Goal: Transaction & Acquisition: Register for event/course

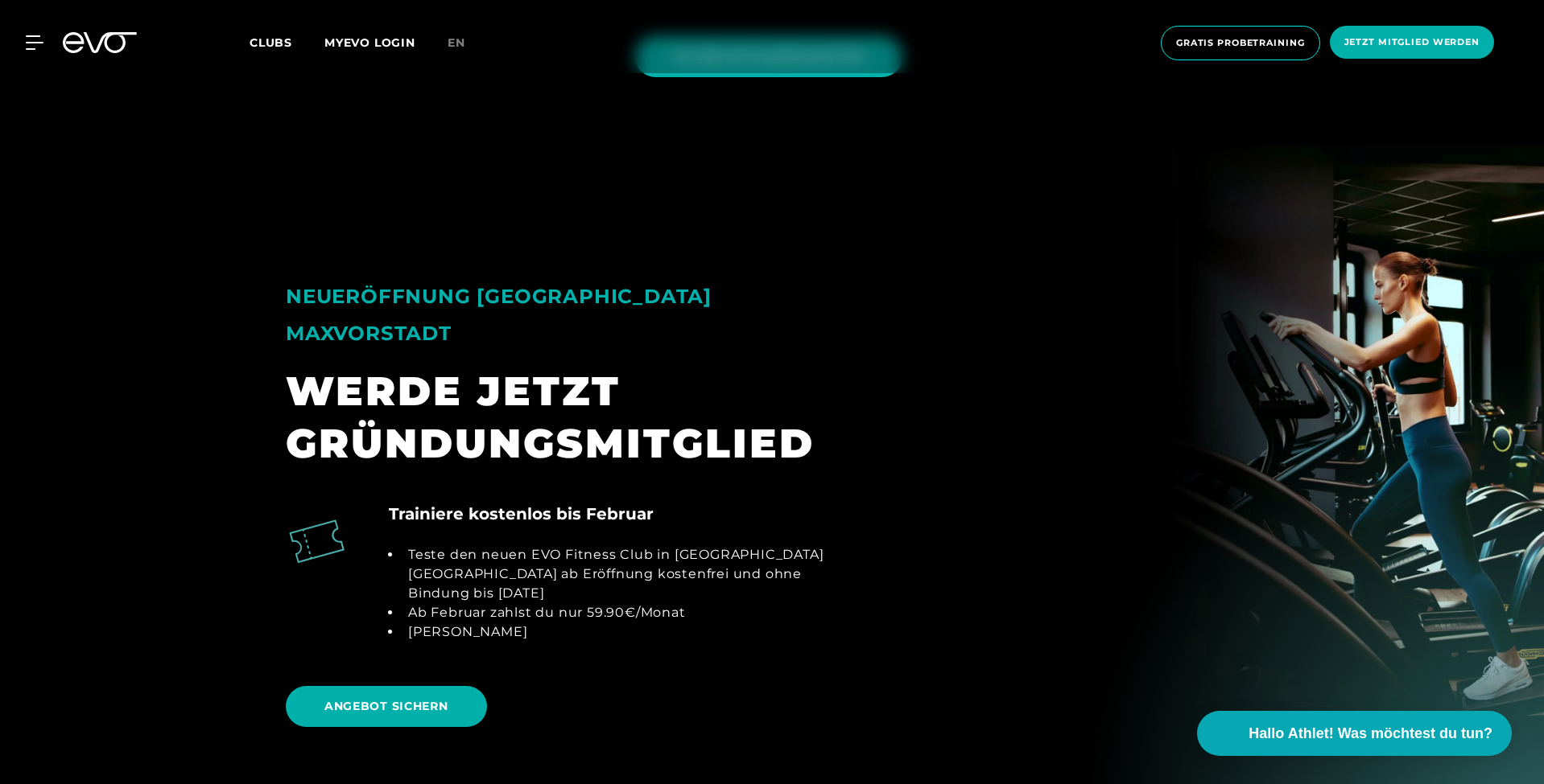
click at [113, 51] on div "MyEVO Login Über EVO Mitgliedschaften Probetraining TAGESPASS EVO Studios [GEOG…" at bounding box center [772, 42] width 1537 height 60
click at [113, 51] on icon at bounding box center [110, 42] width 53 height 21
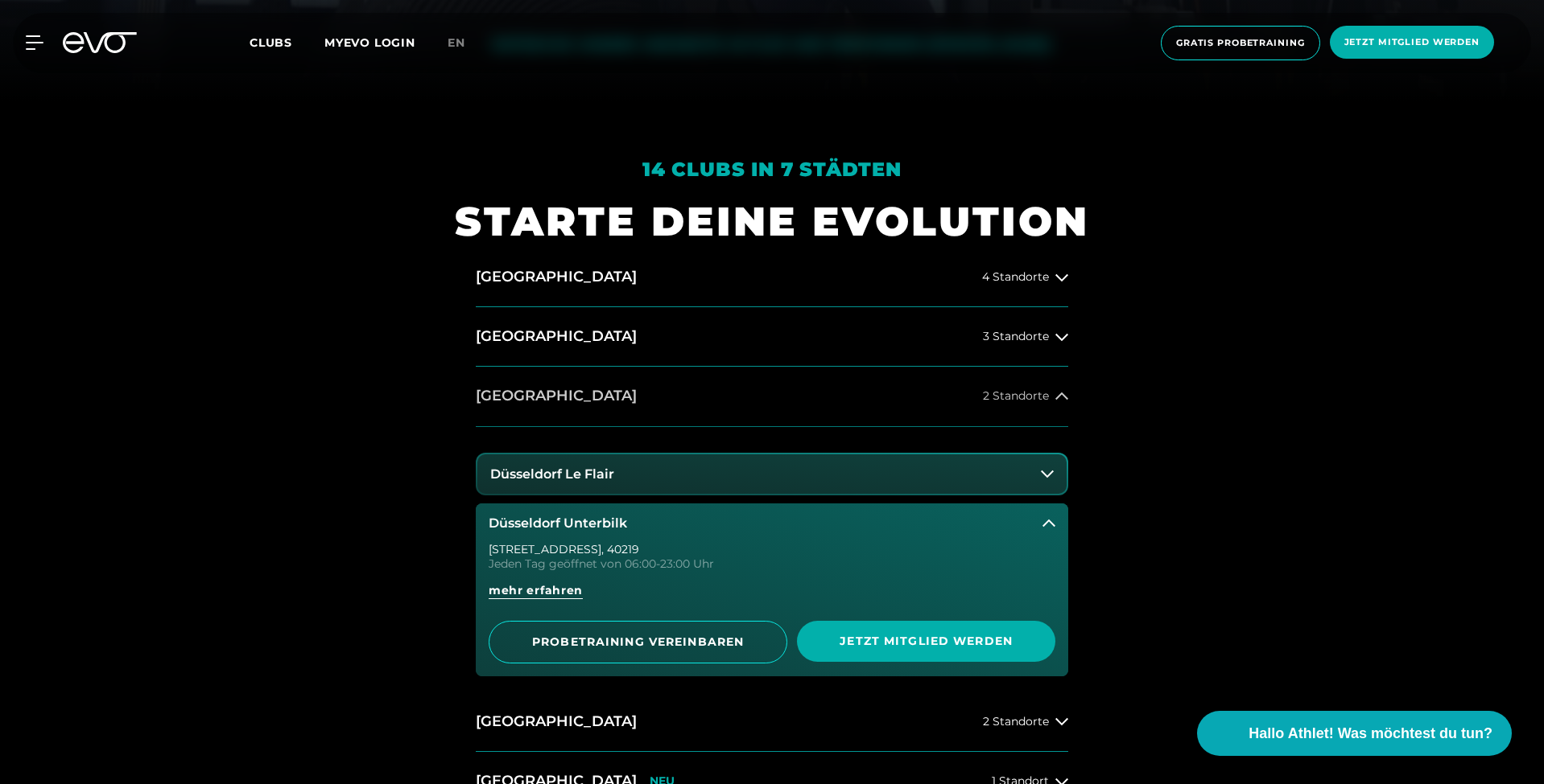
click at [563, 451] on div "Düsseldorf Le Flair [GEOGRAPHIC_DATA] Unterbilk [STREET_ADDRESS] Jeden Tag geöf…" at bounding box center [772, 560] width 593 height 265
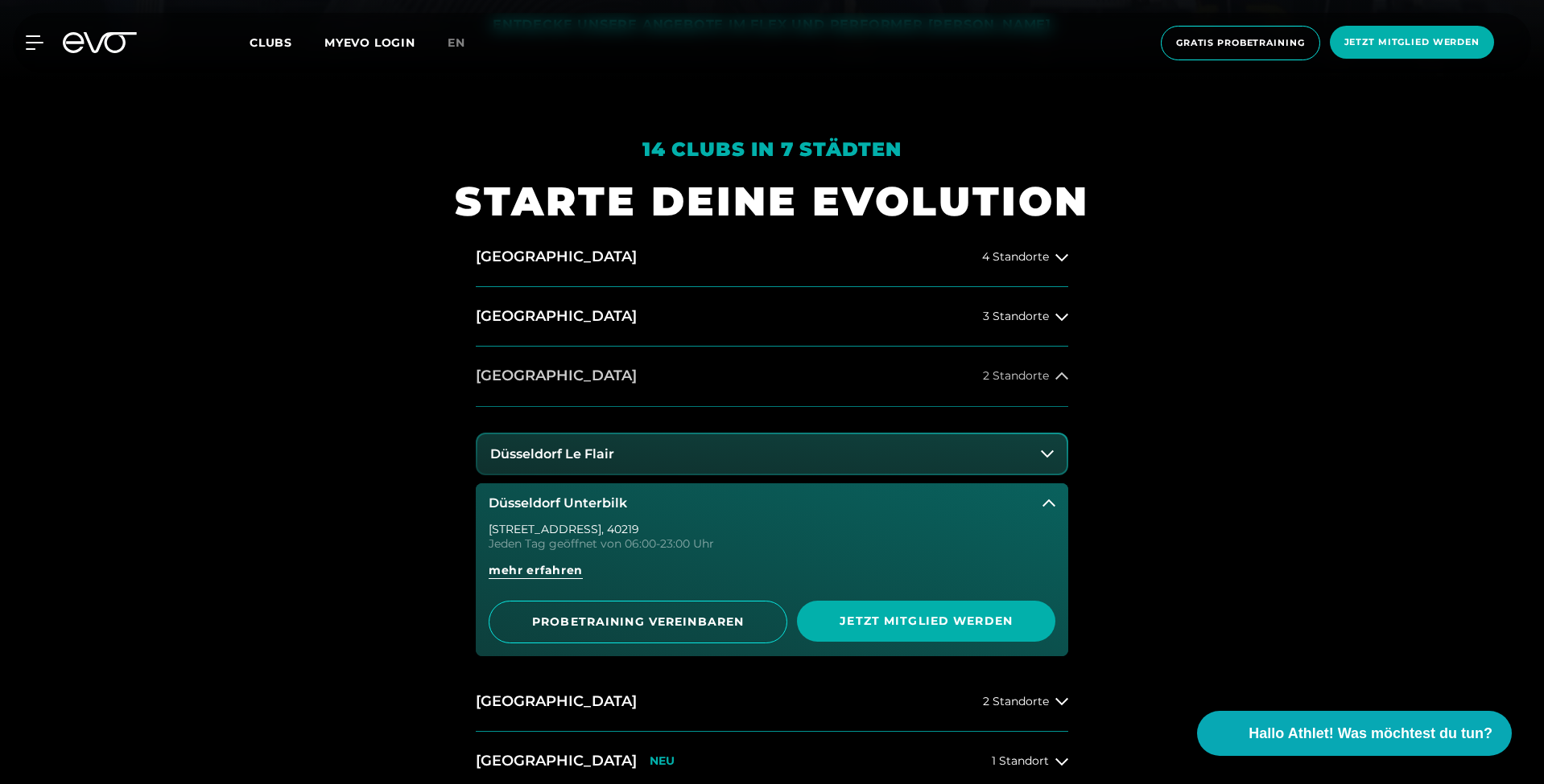
click at [542, 377] on h2 "[GEOGRAPHIC_DATA]" at bounding box center [556, 376] width 161 height 20
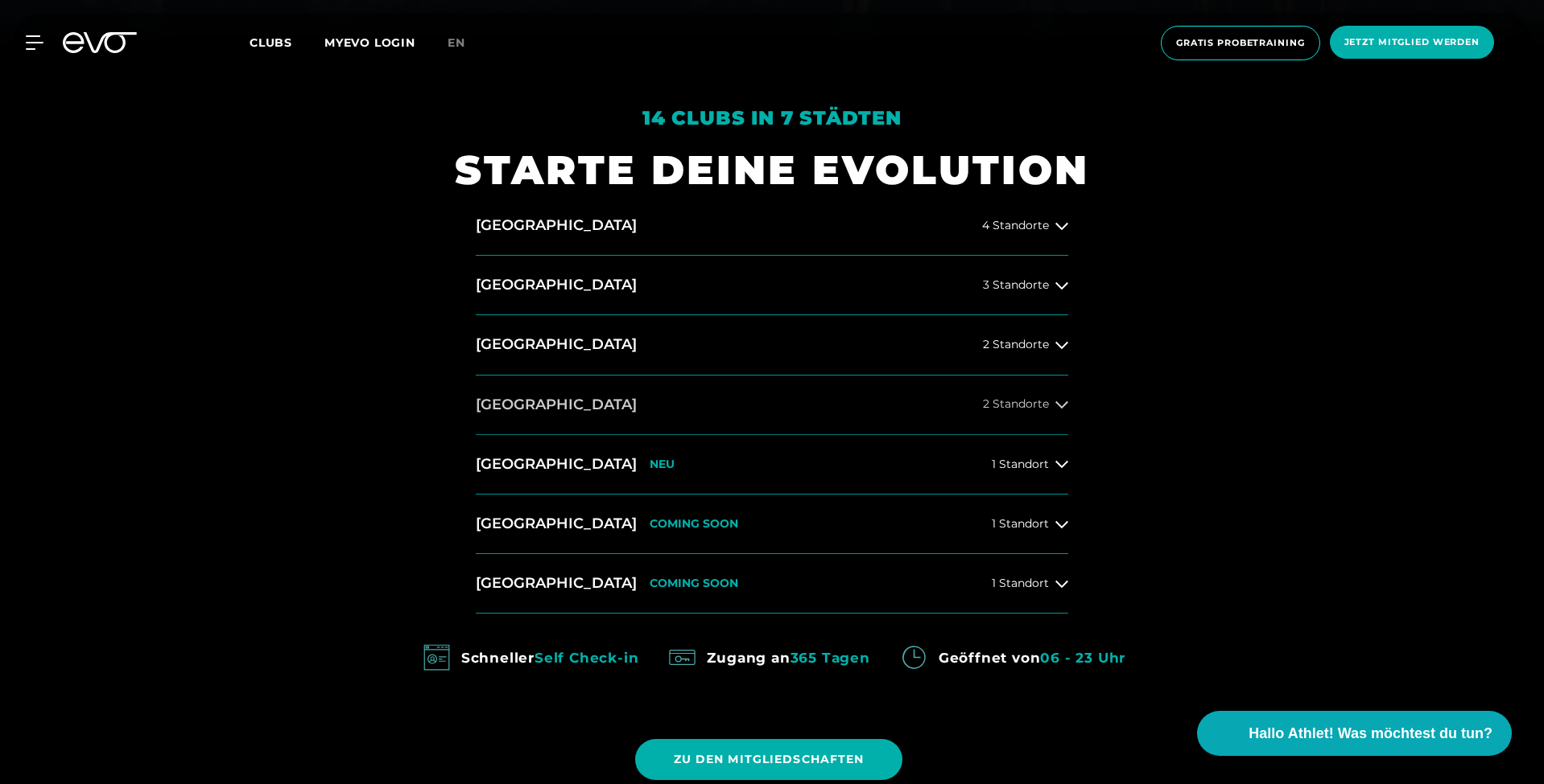
scroll to position [755, 0]
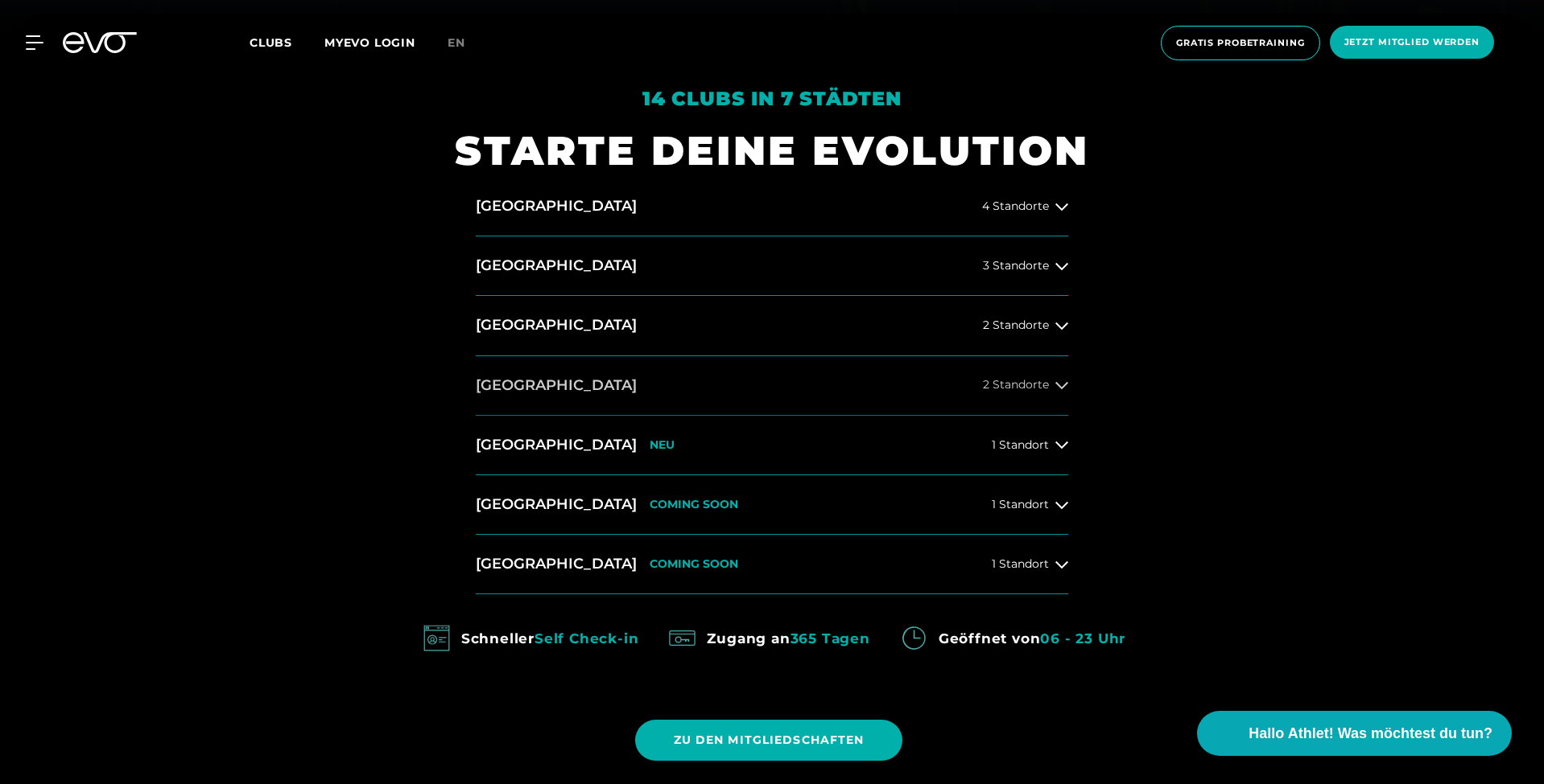
click at [554, 388] on button "[GEOGRAPHIC_DATA] 2 Standorte" at bounding box center [772, 386] width 593 height 60
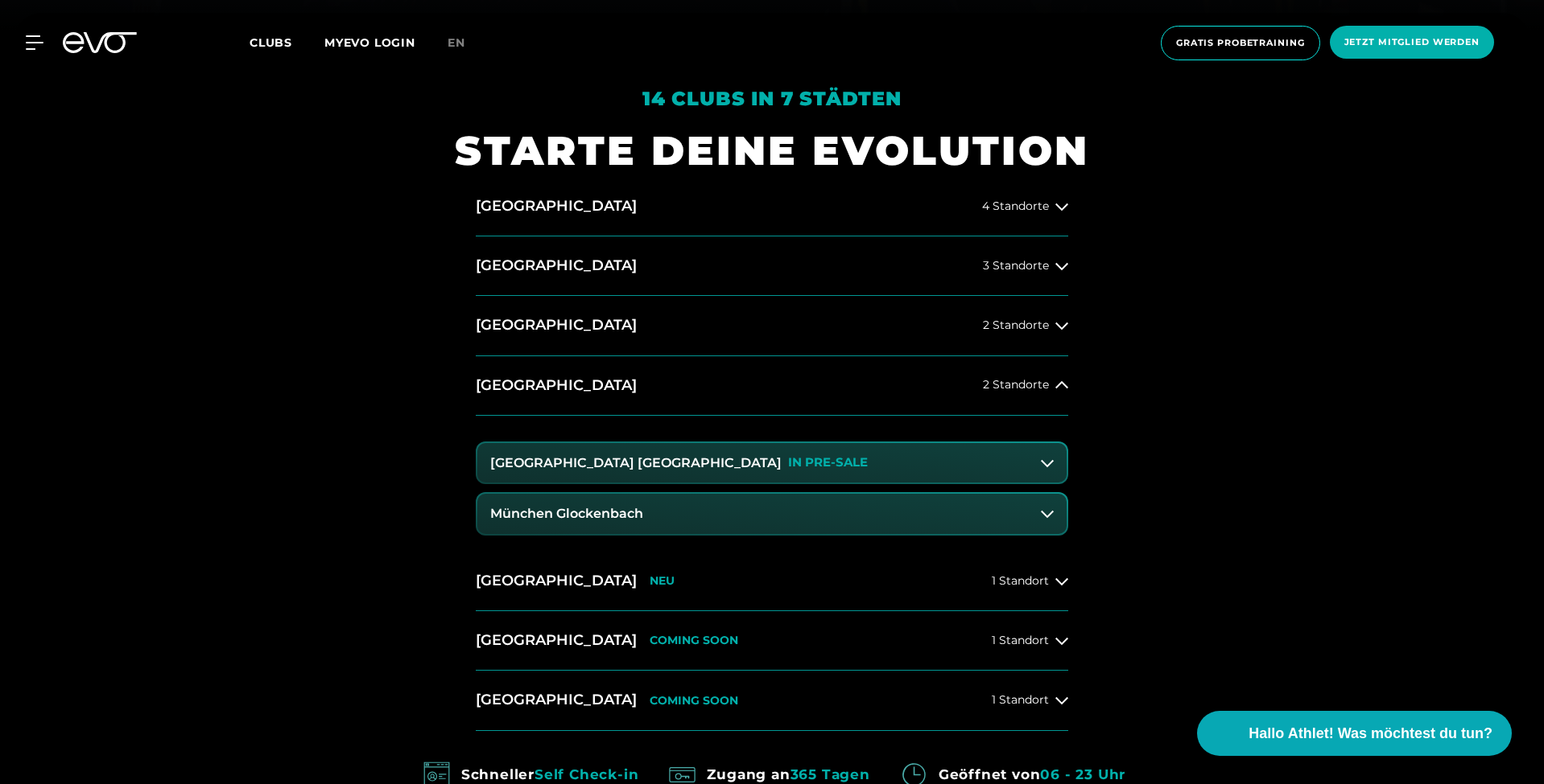
click at [582, 462] on h3 "[GEOGRAPHIC_DATA] [GEOGRAPHIC_DATA]" at bounding box center [636, 463] width 291 height 15
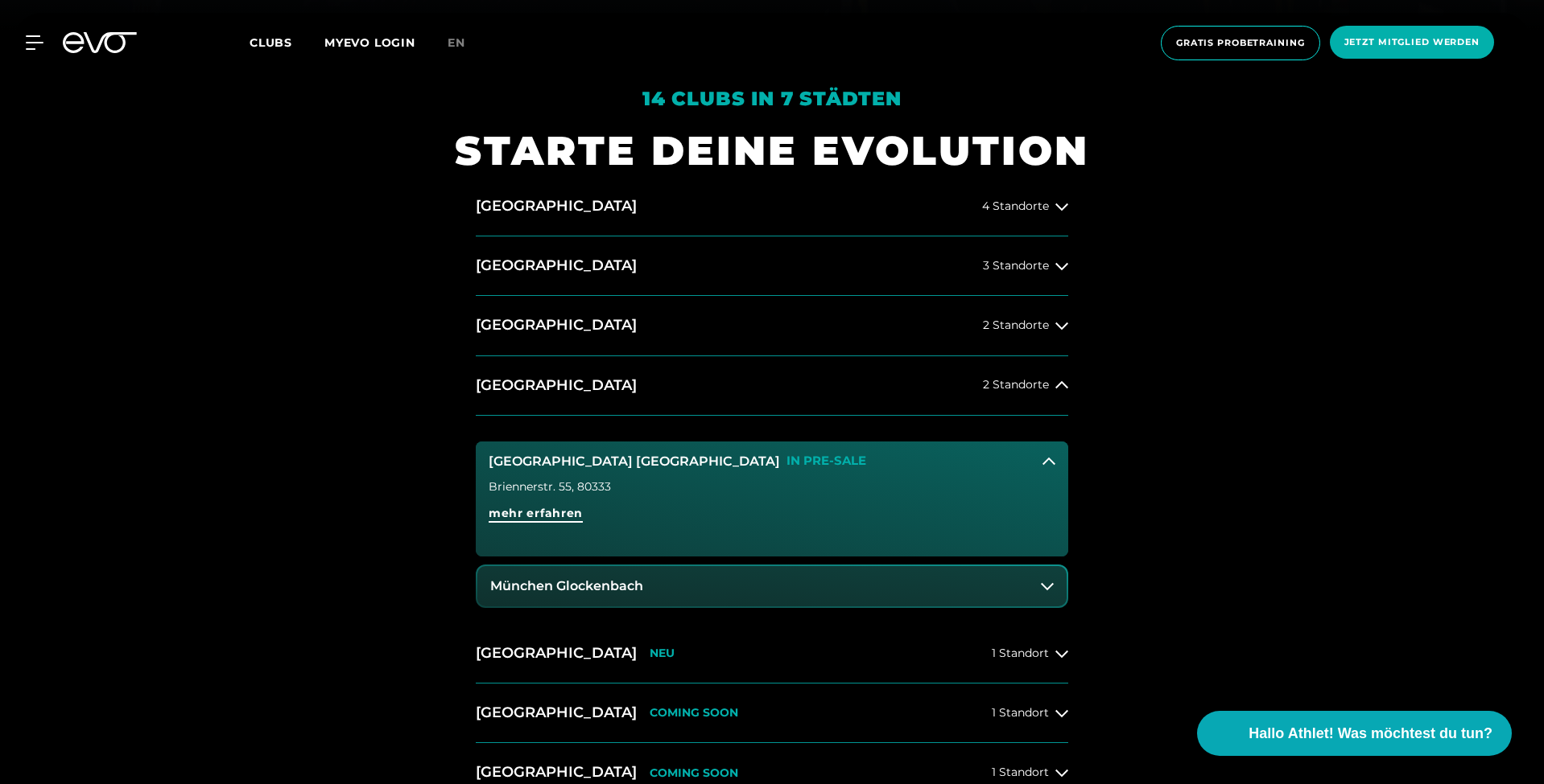
click at [562, 514] on span "mehr erfahren" at bounding box center [536, 513] width 94 height 17
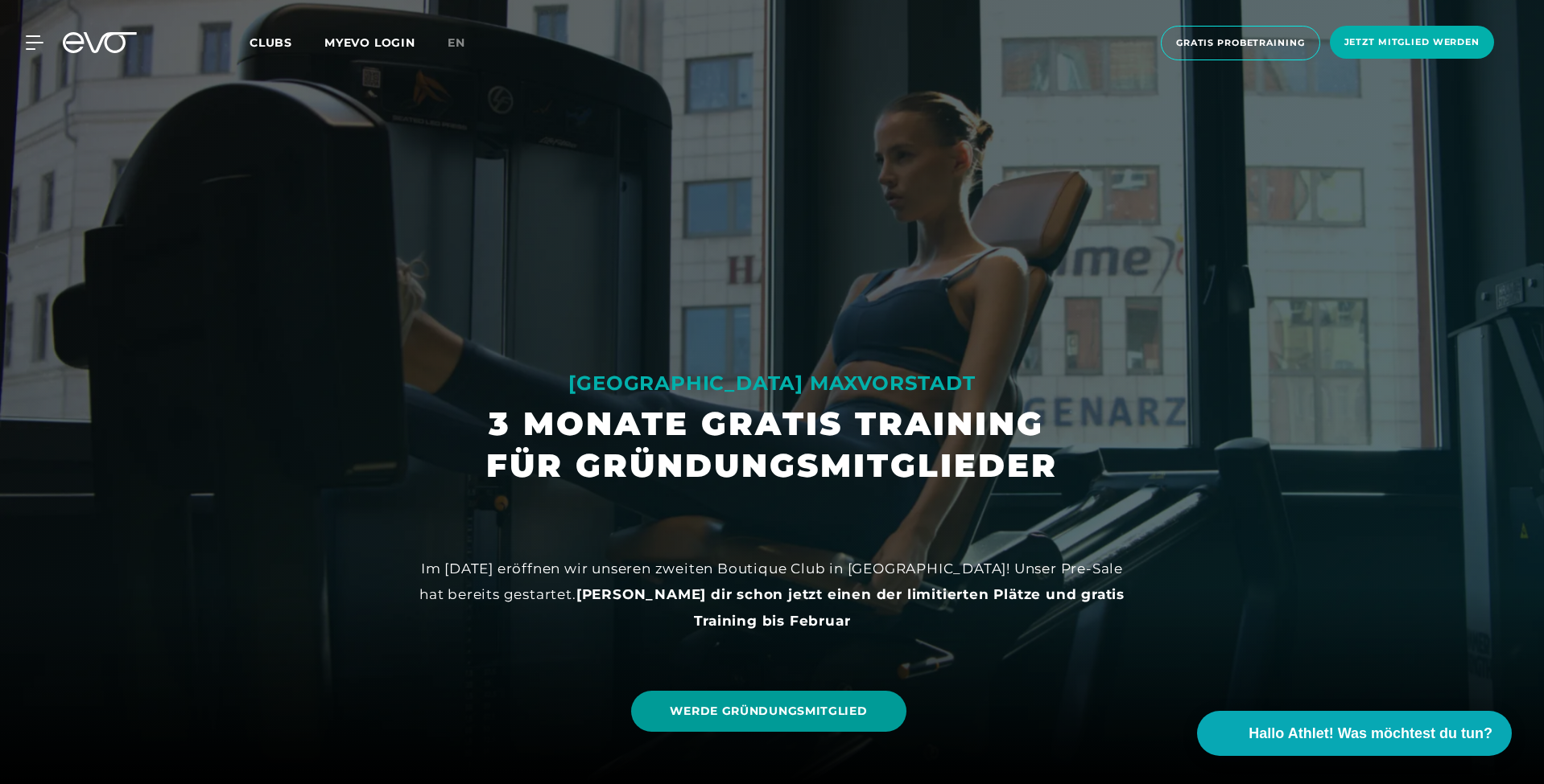
click at [775, 704] on span "WERDE GRÜNDUNGSMITGLIED" at bounding box center [768, 711] width 198 height 17
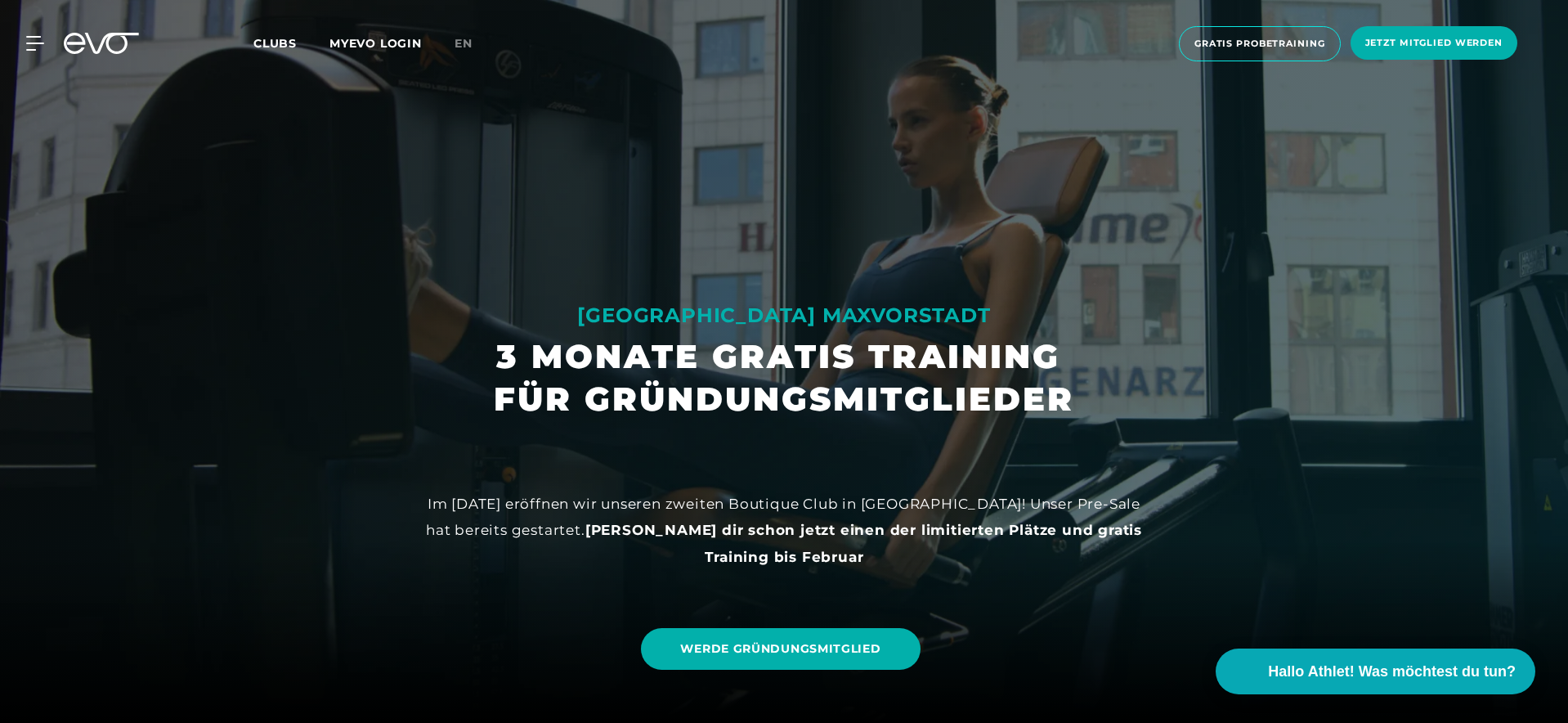
click at [93, 54] on div "MyEVO Login Über EVO Mitgliedschaften Probetraining TAGESPASS EVO Studios [GEOG…" at bounding box center [784, 43] width 1561 height 61
click at [84, 46] on icon at bounding box center [101, 43] width 75 height 21
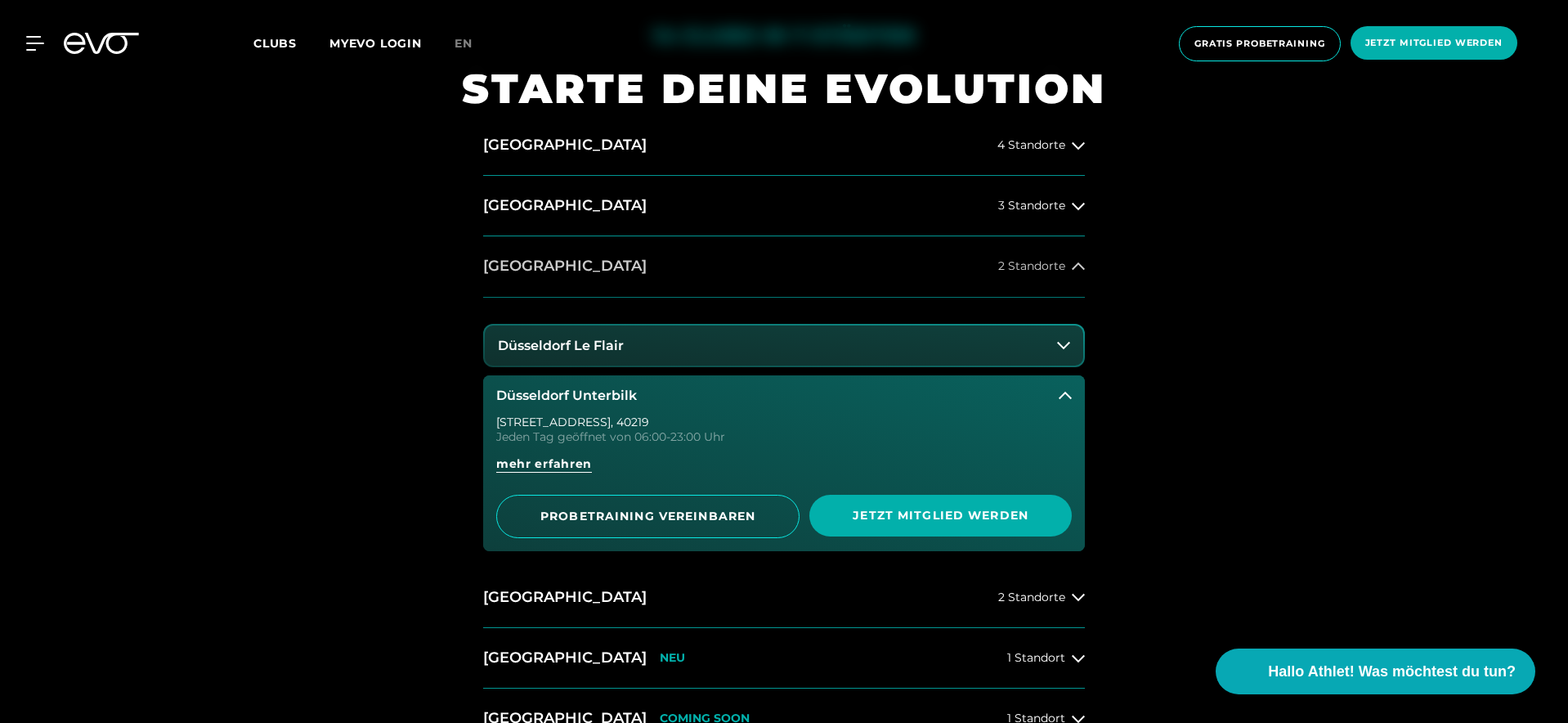
scroll to position [761, 0]
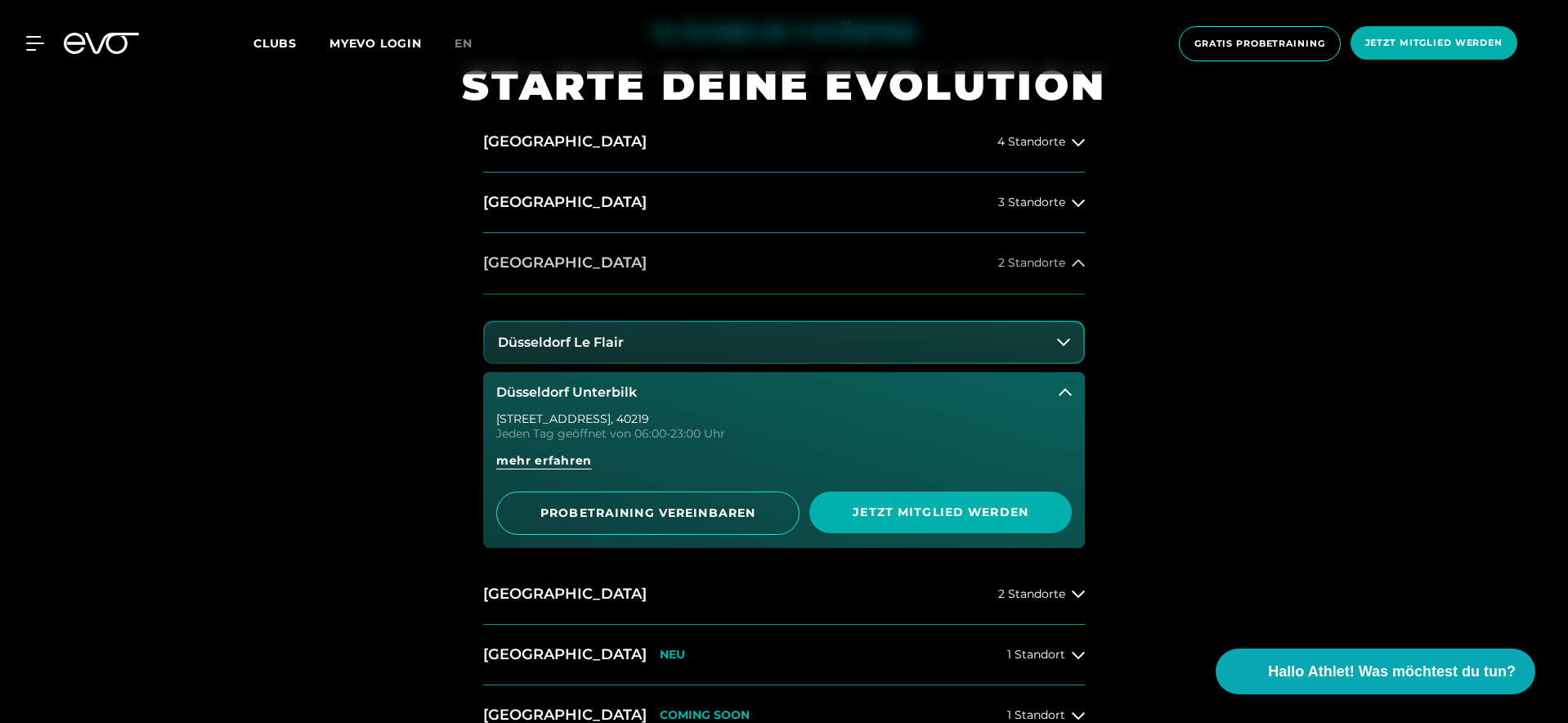
click at [522, 259] on h2 "[GEOGRAPHIC_DATA]" at bounding box center [565, 263] width 164 height 20
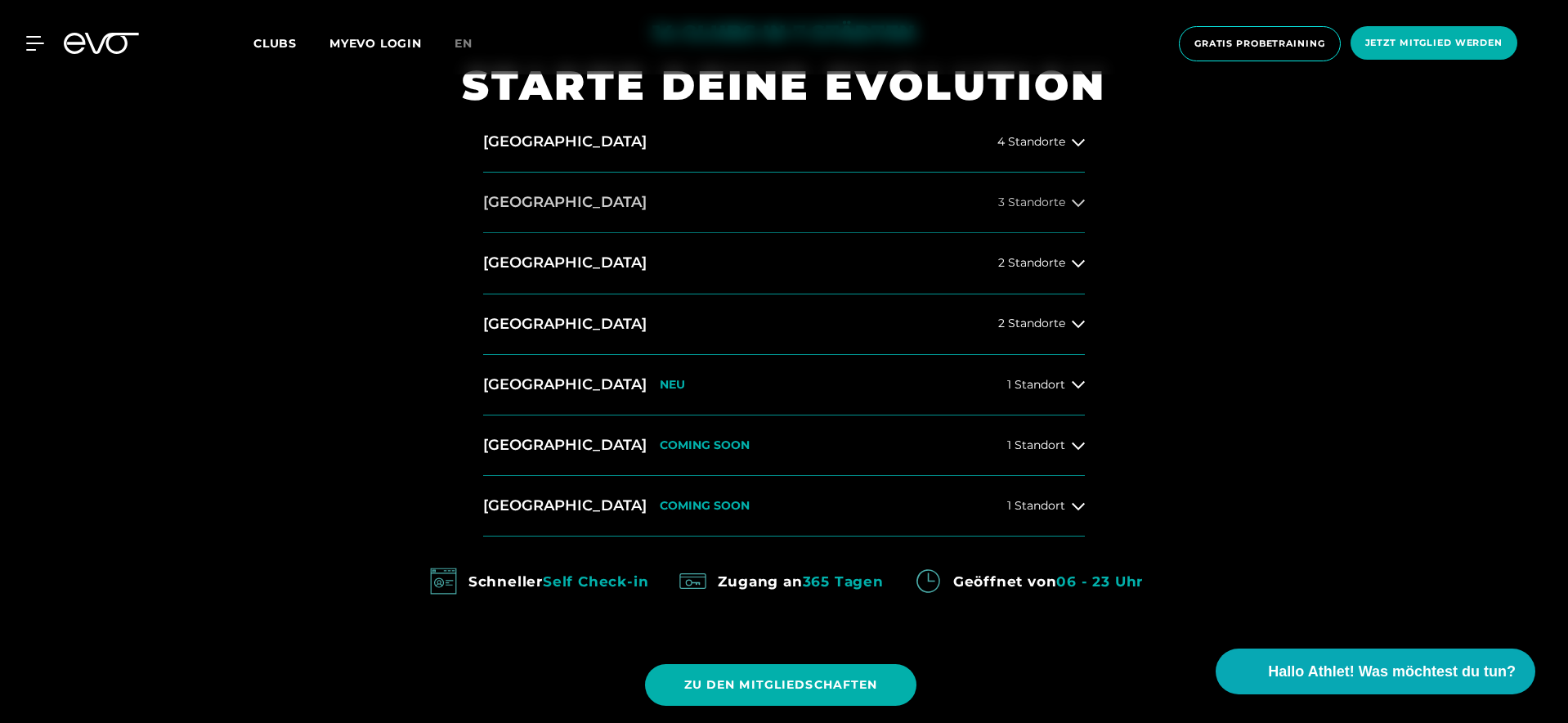
click at [531, 201] on button "[GEOGRAPHIC_DATA] 3 Standorte" at bounding box center [784, 203] width 602 height 61
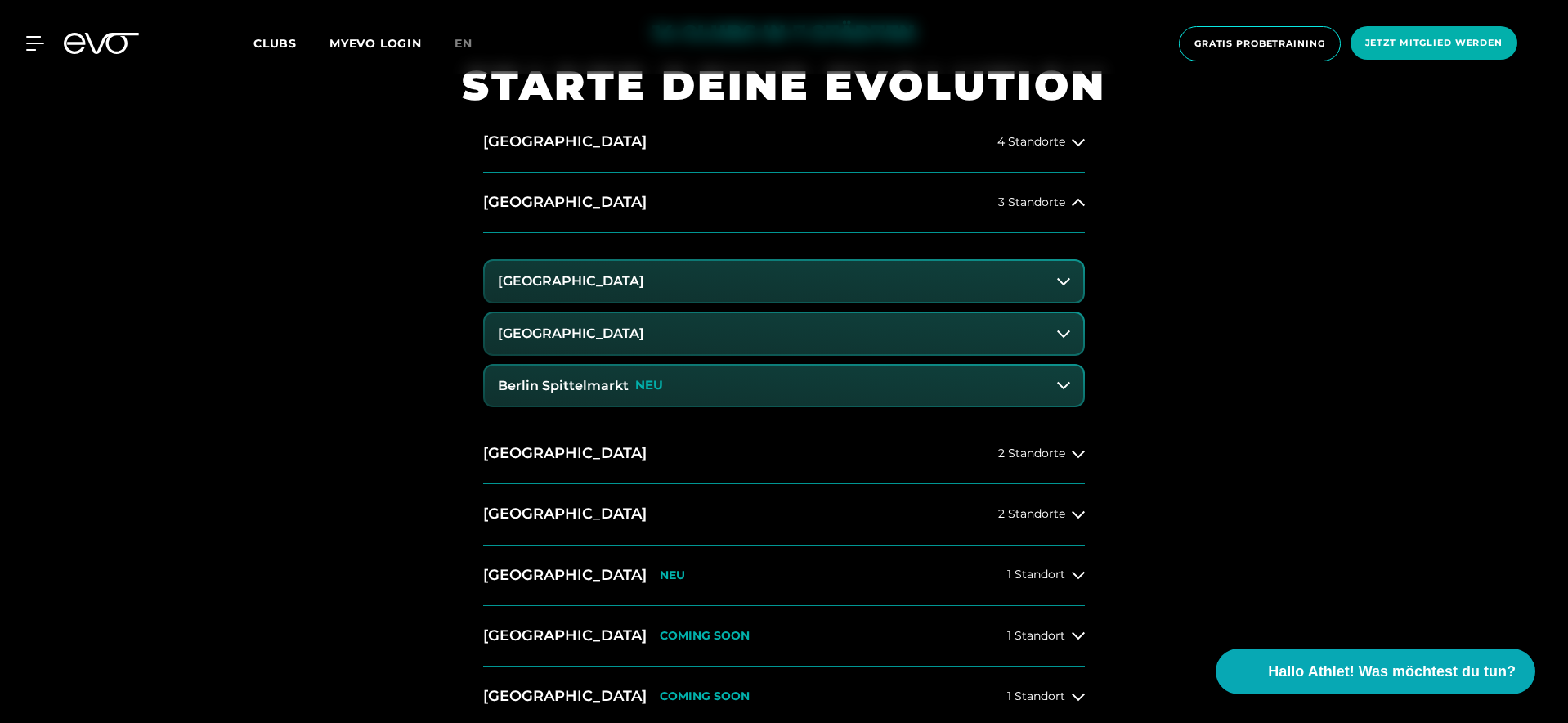
click at [608, 337] on h3 "[GEOGRAPHIC_DATA]" at bounding box center [571, 334] width 147 height 15
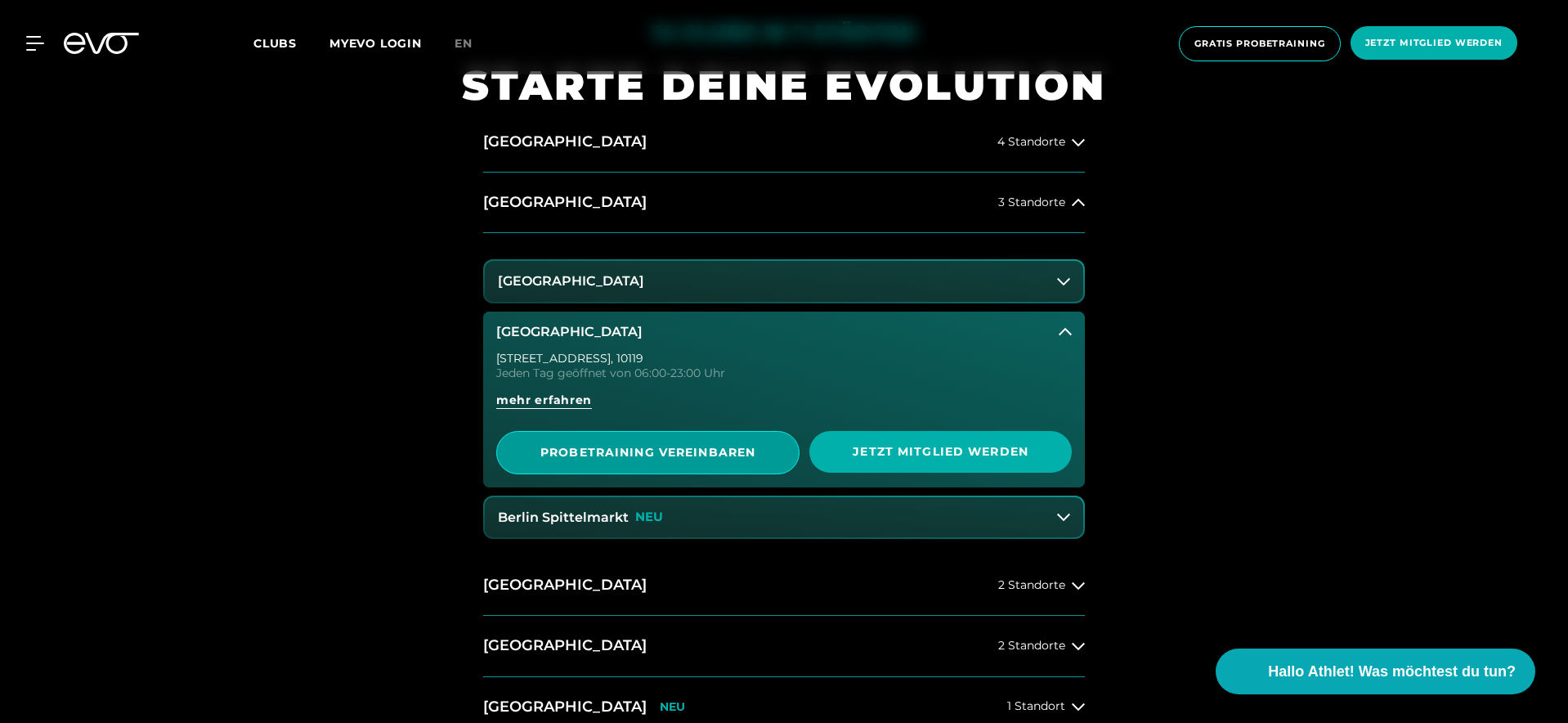
click at [616, 437] on span "PROBETRAINING VEREINBAREN" at bounding box center [648, 452] width 303 height 43
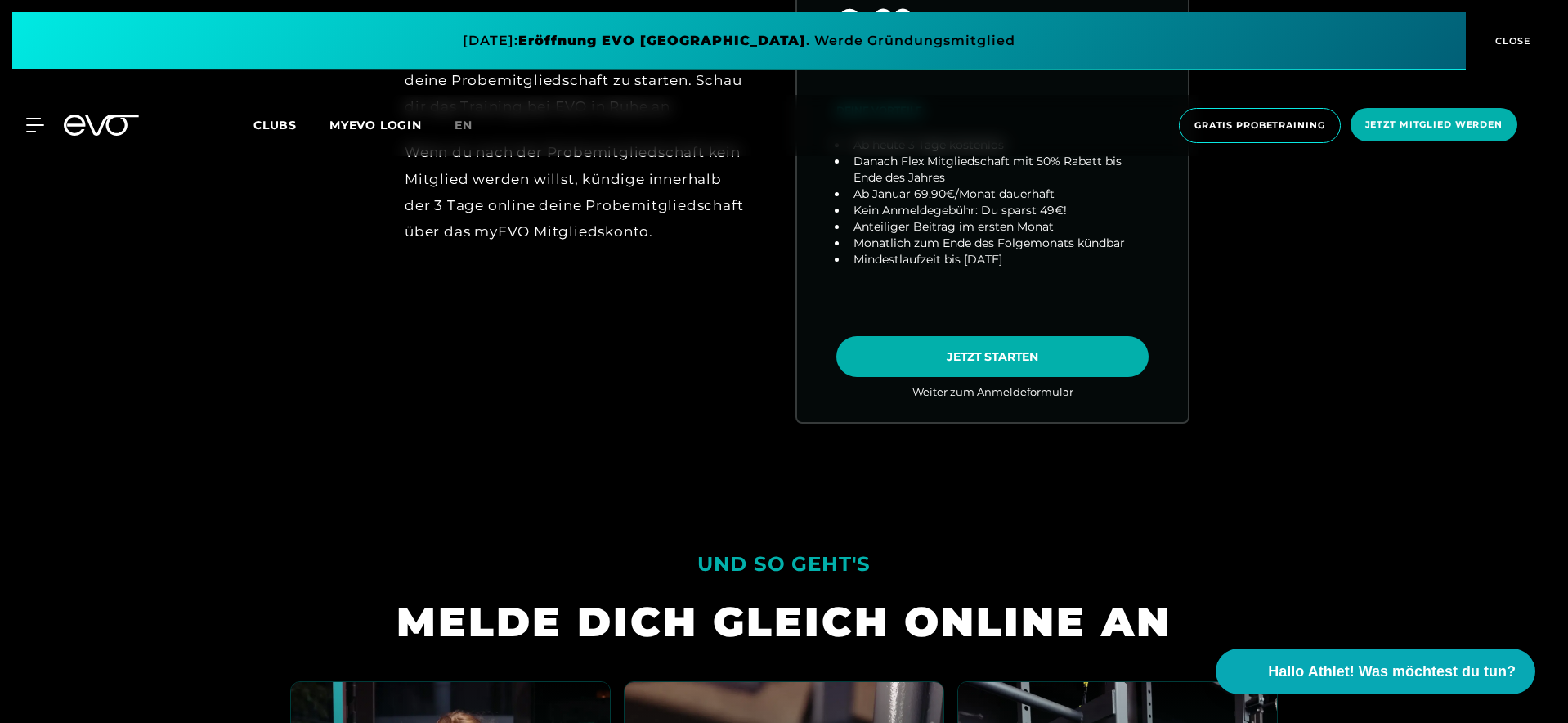
scroll to position [1105, 0]
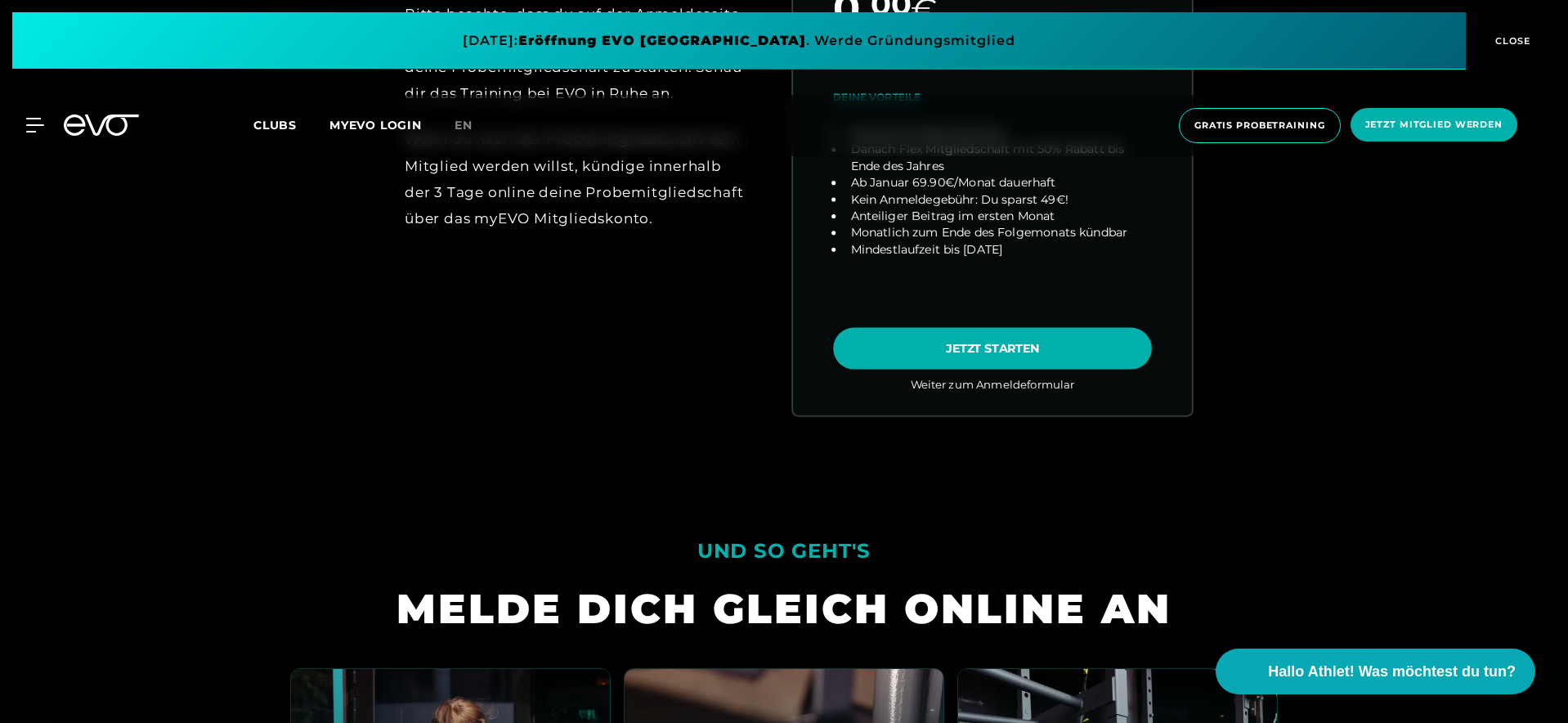
click at [912, 326] on link "choose plan" at bounding box center [992, 94] width 399 height 643
